Goal: Task Accomplishment & Management: Use online tool/utility

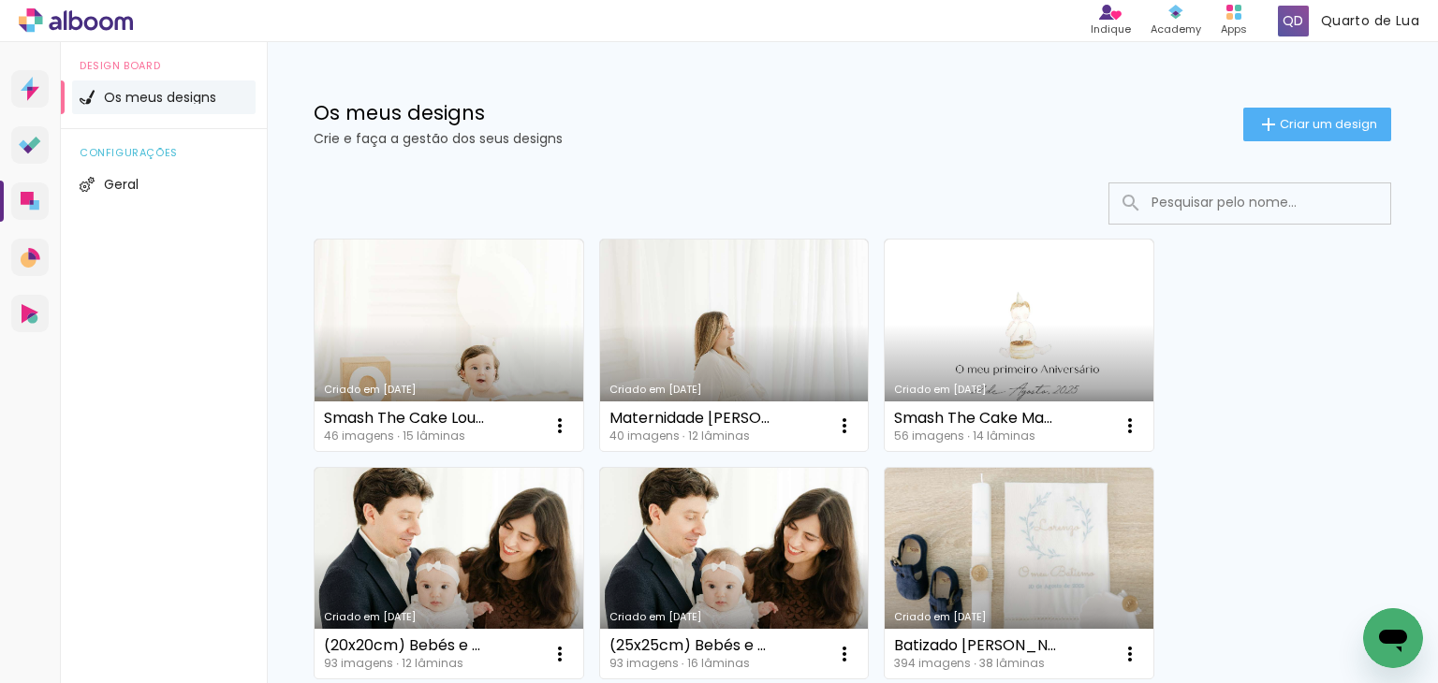
click at [350, 208] on div at bounding box center [853, 204] width 1078 height 42
click at [452, 378] on link "Criado em [DATE]" at bounding box center [449, 346] width 269 height 212
click at [558, 424] on iron-icon at bounding box center [560, 426] width 22 height 22
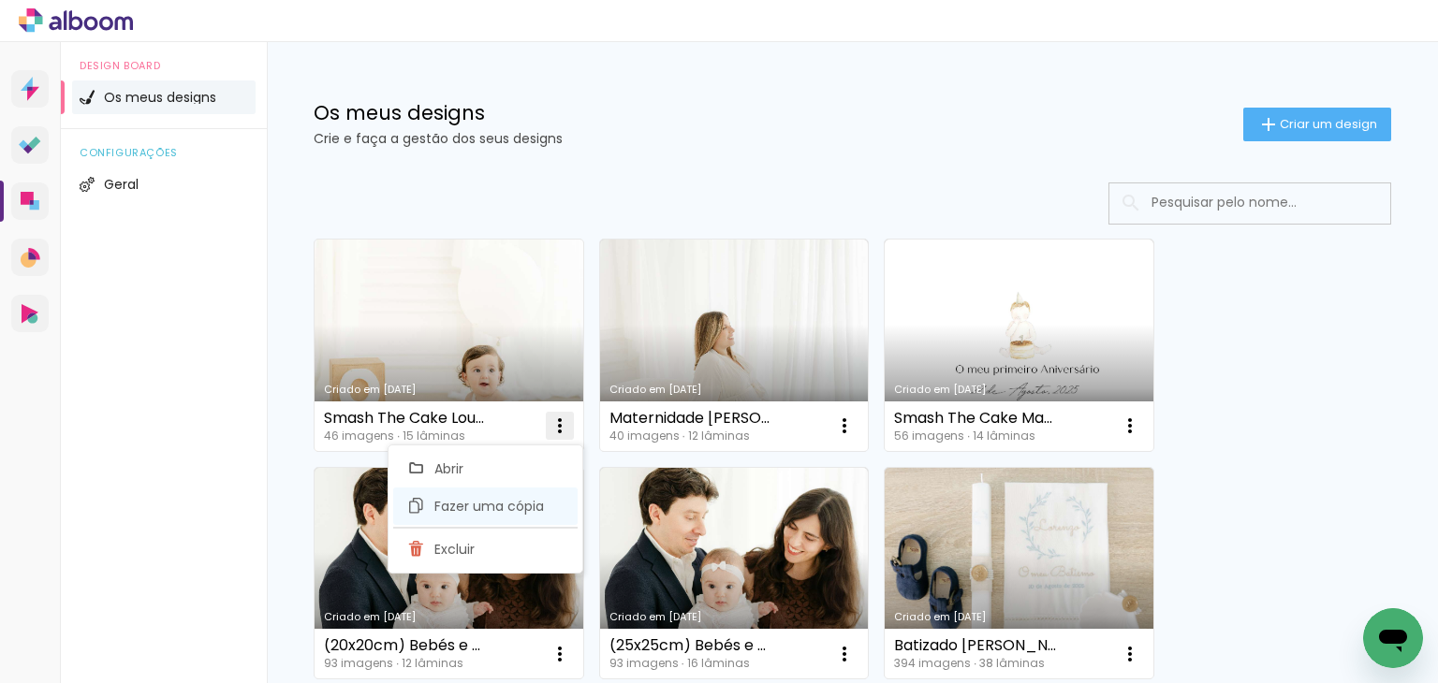
click at [504, 503] on span "Fazer uma cópia" at bounding box center [489, 506] width 110 height 13
type input "Cópia de Smash The Cake Lourenço - Cátia Mourão"
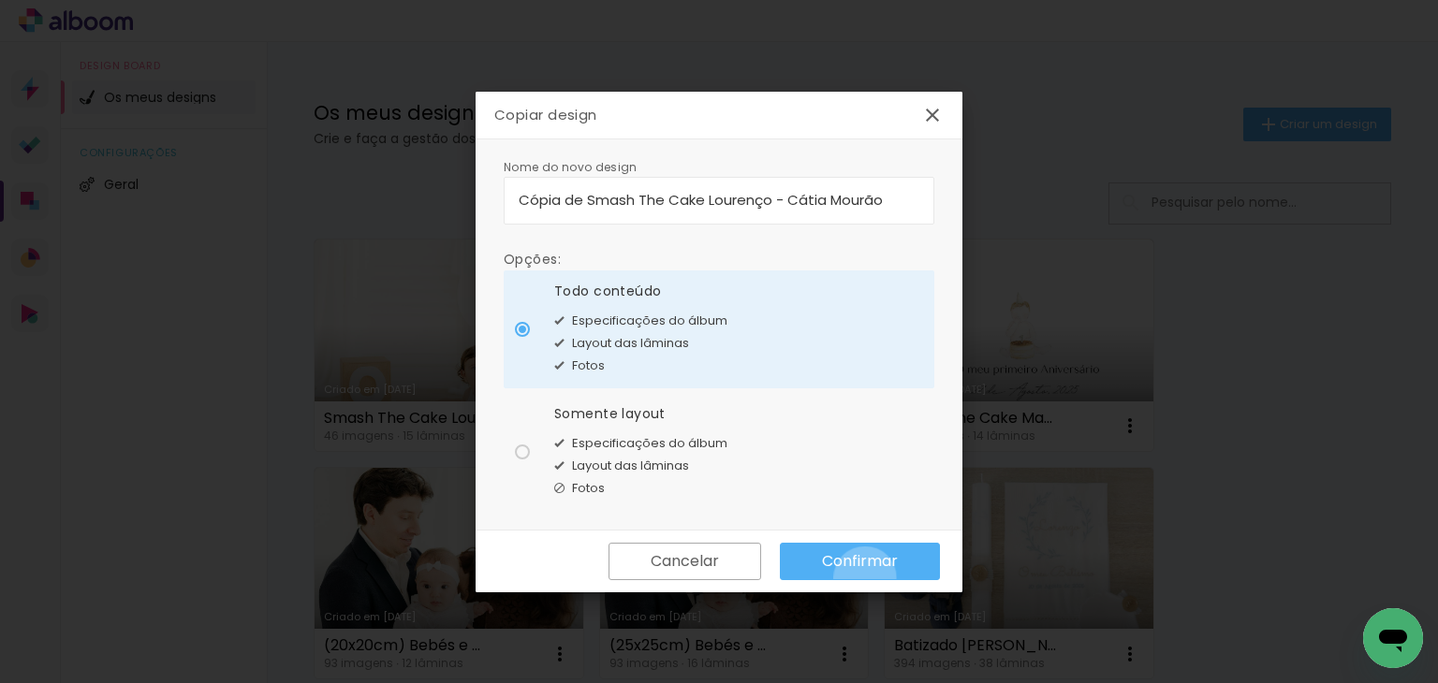
click at [865, 578] on paper-button "Confirmar" at bounding box center [860, 561] width 160 height 37
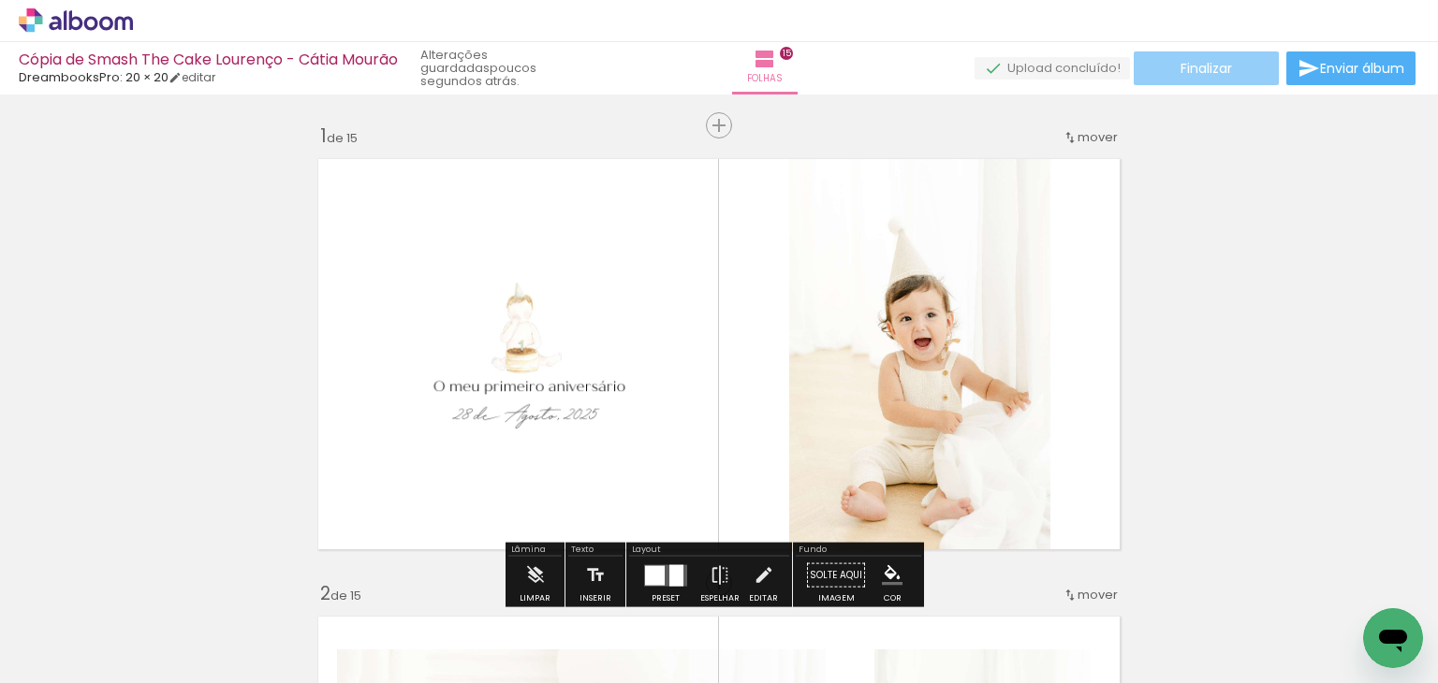
click at [1226, 68] on span "Finalizar" at bounding box center [1206, 68] width 51 height 13
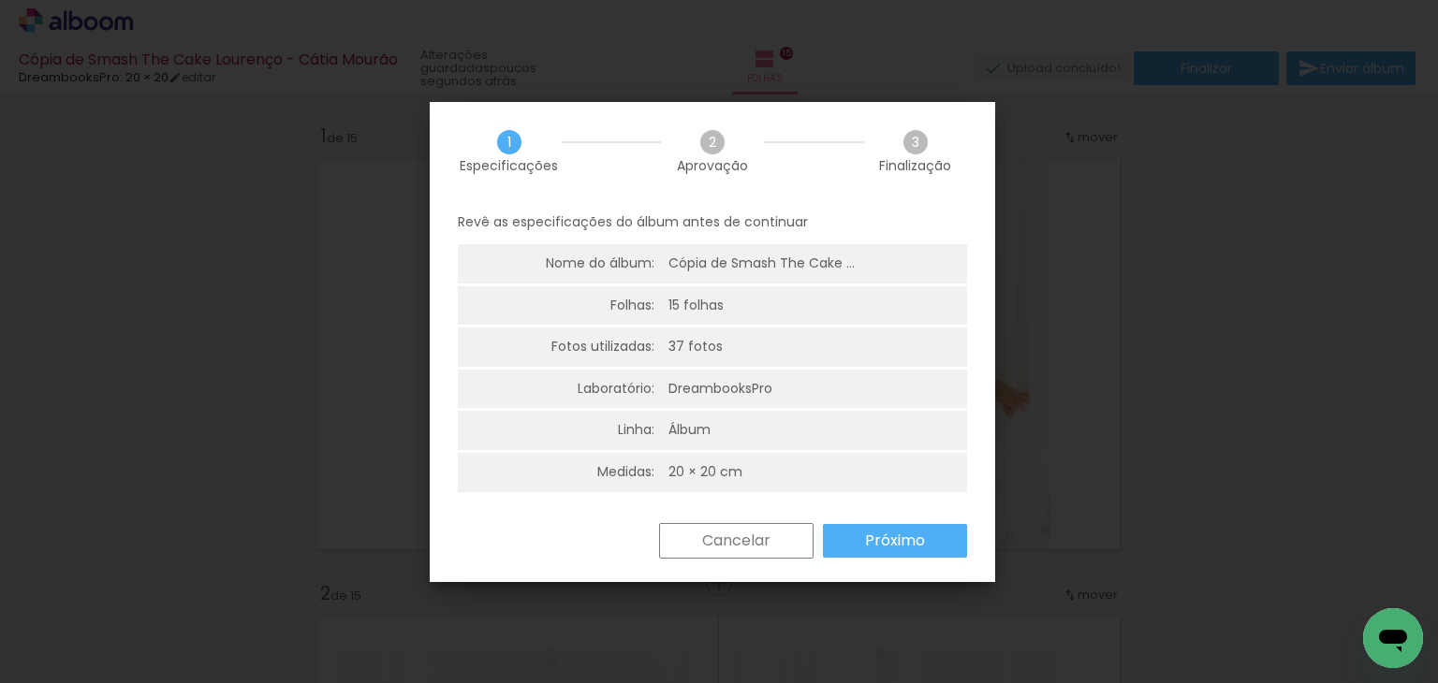
click at [944, 520] on div "Revê as especificações do álbum antes de continuar Nome do álbum: Cópia de Smas…" at bounding box center [712, 361] width 565 height 323
click at [935, 530] on paper-button "Próximo" at bounding box center [895, 541] width 144 height 34
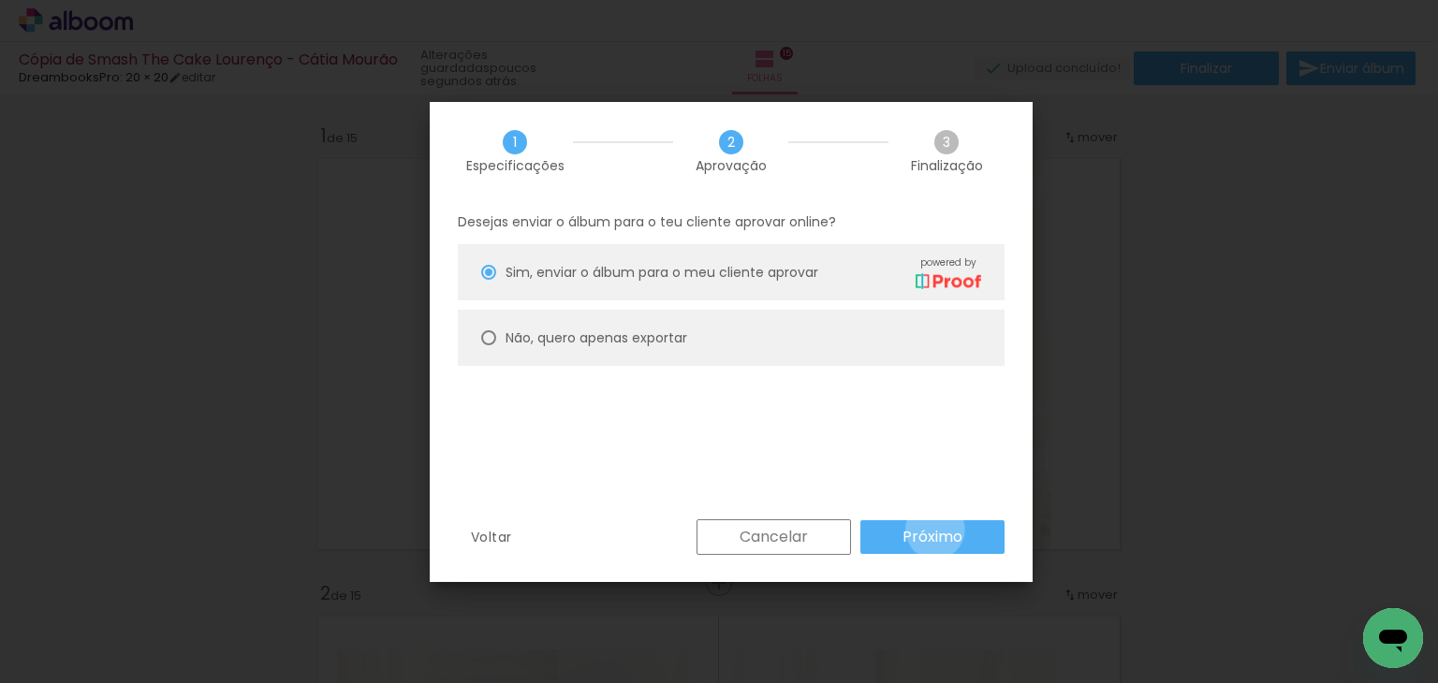
click at [0, 0] on slot "Próximo" at bounding box center [0, 0] width 0 height 0
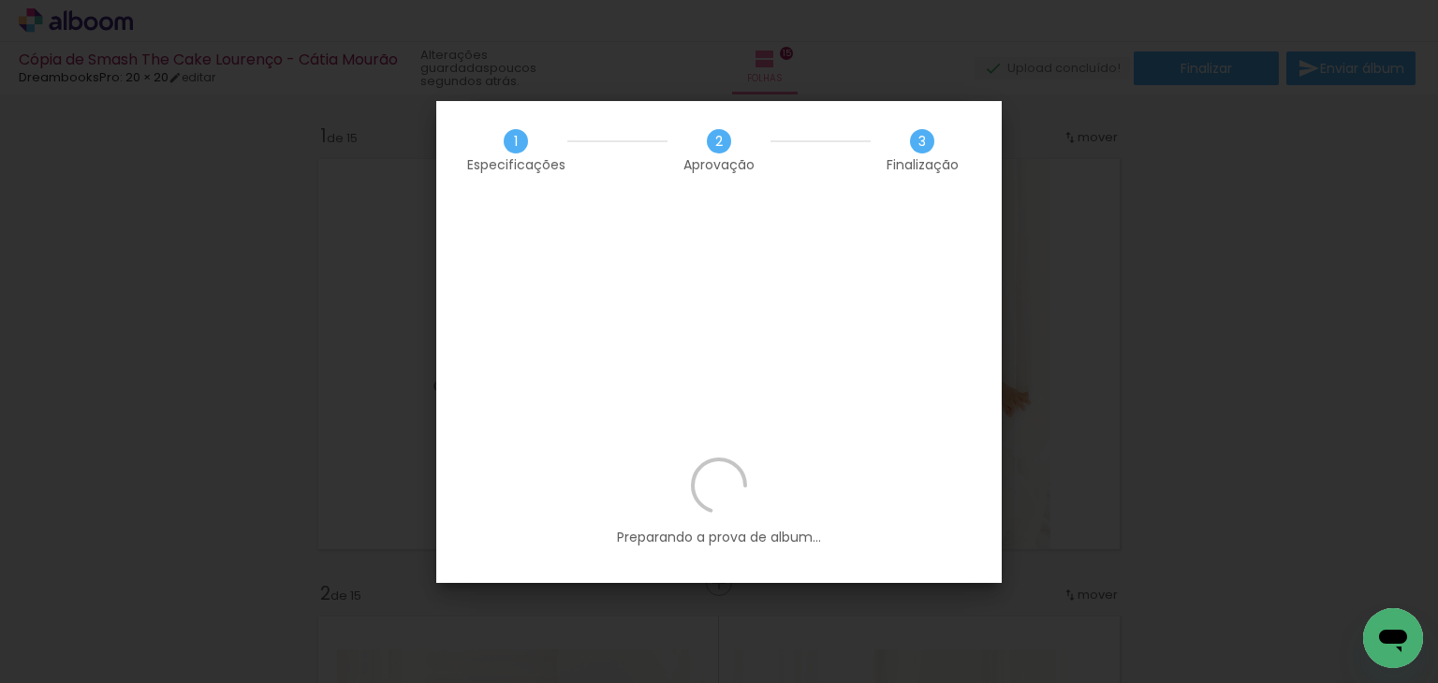
click at [509, 458] on div "Preparando a prova de album..." at bounding box center [718, 520] width 565 height 125
click at [464, 458] on div "Preparando a prova de album..." at bounding box center [718, 520] width 565 height 125
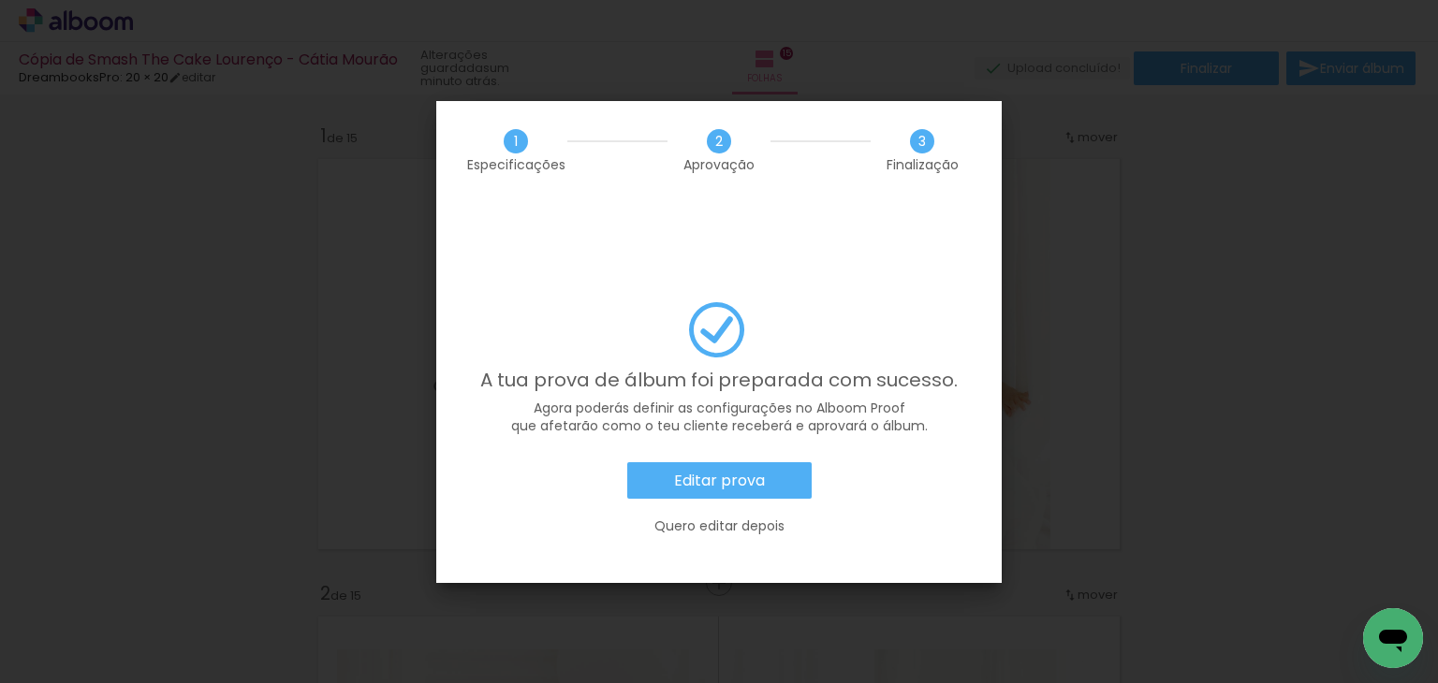
click at [502, 302] on div "A tua prova de álbum foi preparada com sucesso. Agora poderás definir as config…" at bounding box center [718, 428] width 509 height 253
click at [0, 0] on slot "Editar prova" at bounding box center [0, 0] width 0 height 0
